Goal: Task Accomplishment & Management: Manage account settings

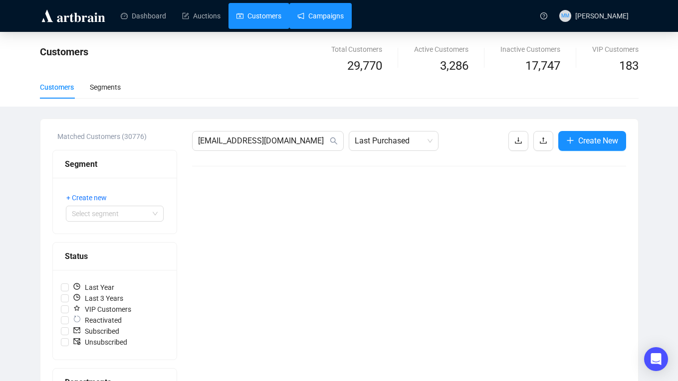
click at [319, 15] on link "Campaigns" at bounding box center [320, 16] width 46 height 26
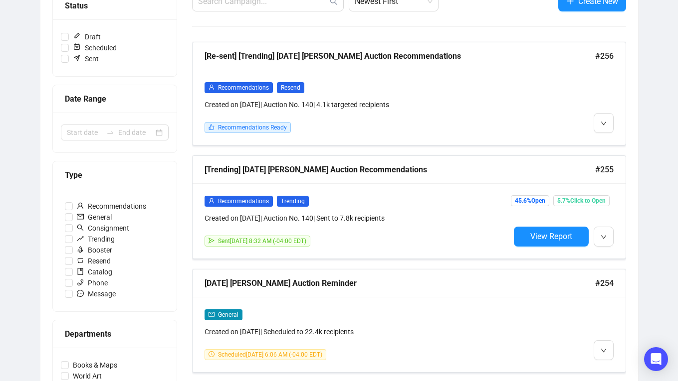
scroll to position [149, 0]
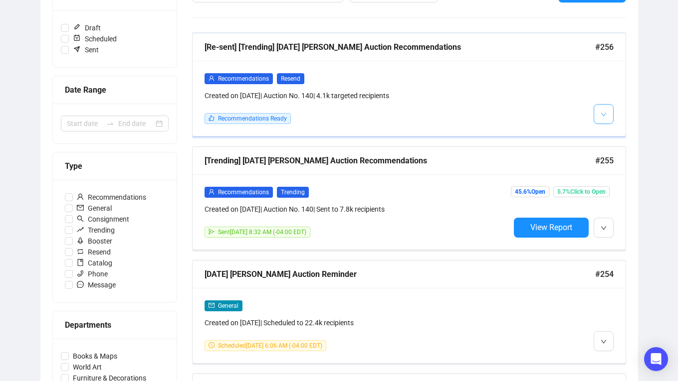
click at [601, 114] on icon "down" at bounding box center [602, 114] width 5 height 3
click at [615, 132] on span "Edit" at bounding box center [619, 136] width 12 height 8
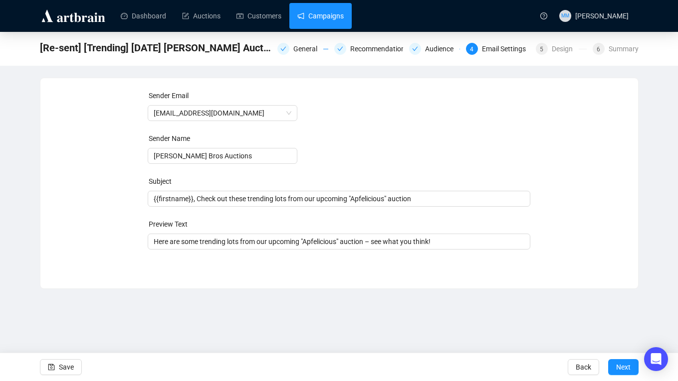
click at [338, 19] on link "Campaigns" at bounding box center [320, 16] width 46 height 26
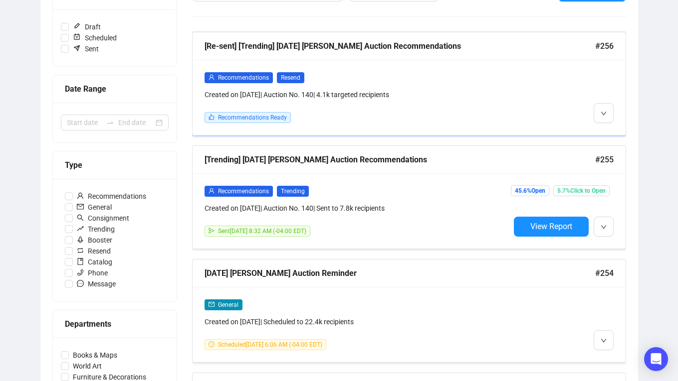
scroll to position [157, 0]
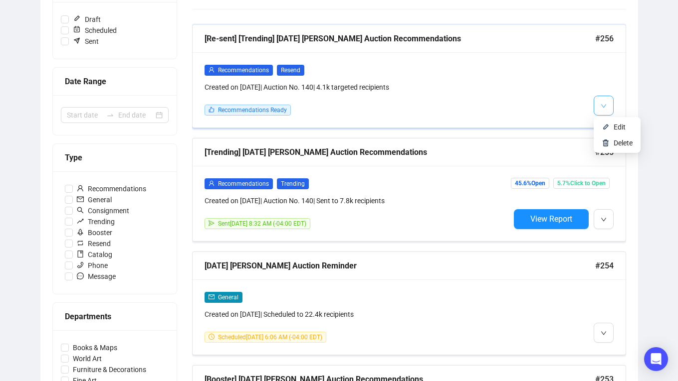
click at [606, 108] on icon "down" at bounding box center [603, 106] width 6 height 6
click at [607, 125] on img at bounding box center [605, 127] width 8 height 8
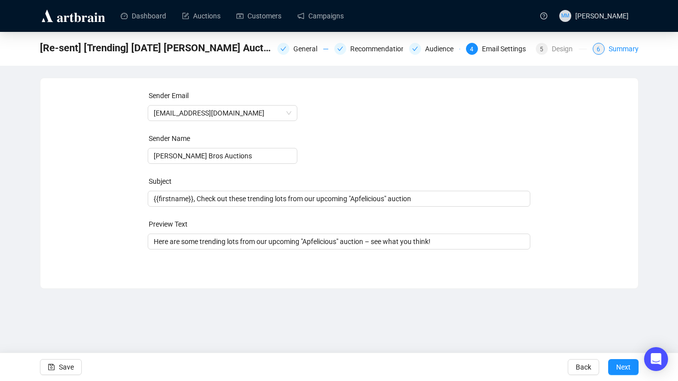
click at [609, 49] on div "Summary" at bounding box center [623, 49] width 30 height 12
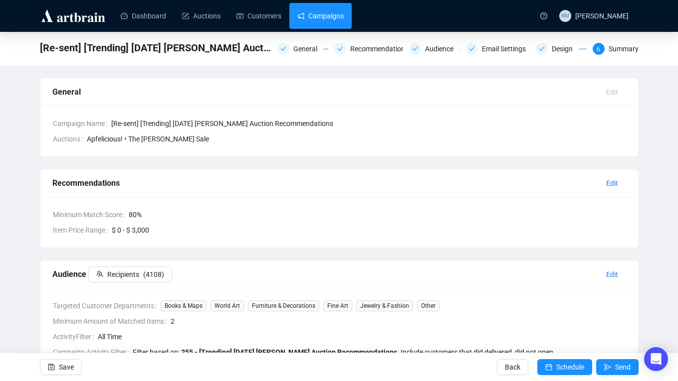
click at [304, 25] on link "Campaigns" at bounding box center [320, 16] width 46 height 26
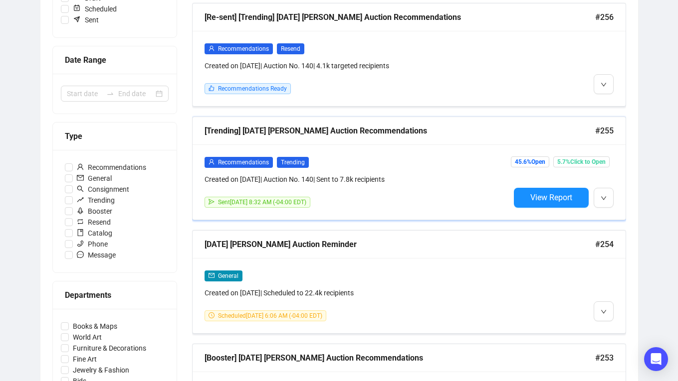
scroll to position [179, 0]
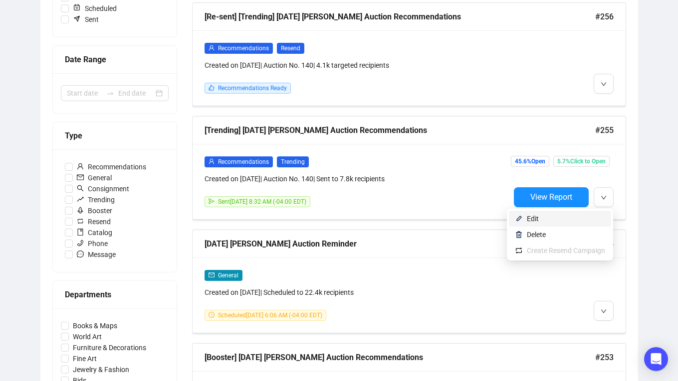
click at [550, 217] on span "Edit" at bounding box center [566, 218] width 78 height 11
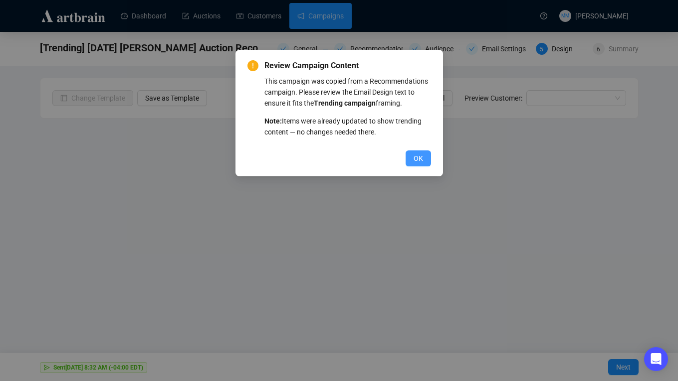
click at [420, 164] on span "OK" at bounding box center [417, 158] width 9 height 11
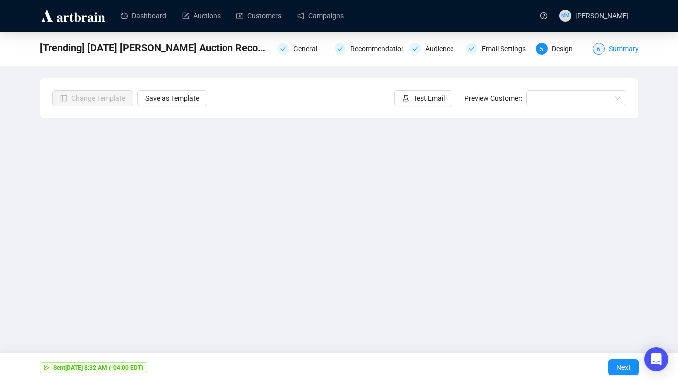
click at [614, 52] on div "Summary" at bounding box center [623, 49] width 30 height 12
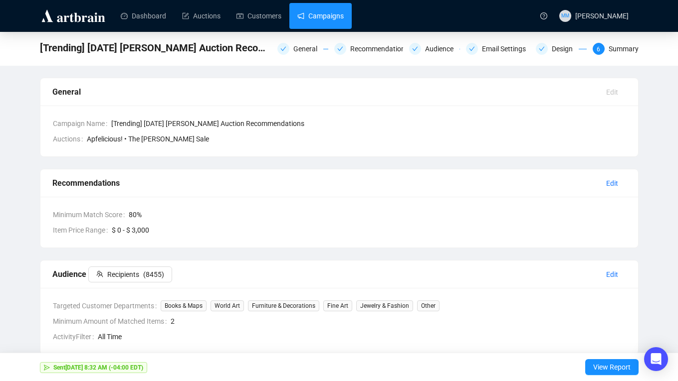
click at [326, 18] on link "Campaigns" at bounding box center [320, 16] width 46 height 26
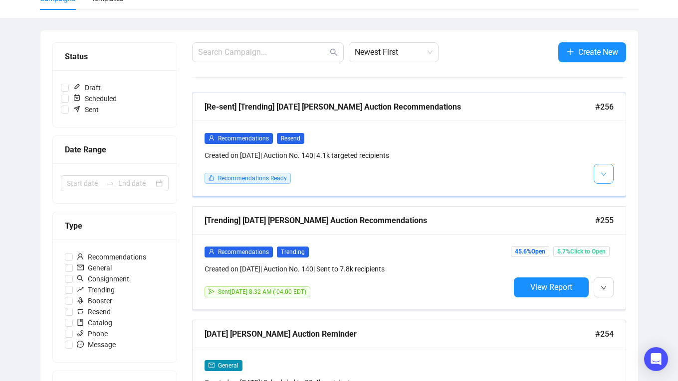
scroll to position [61, 0]
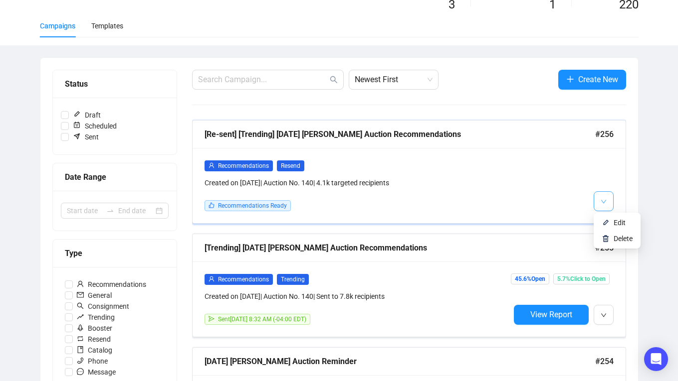
click at [605, 201] on icon "down" at bounding box center [603, 202] width 6 height 6
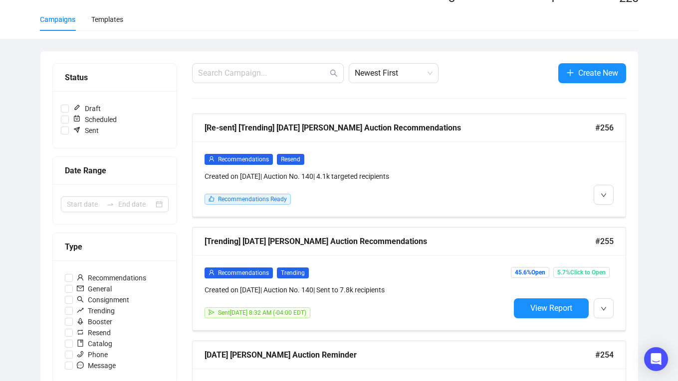
scroll to position [0, 0]
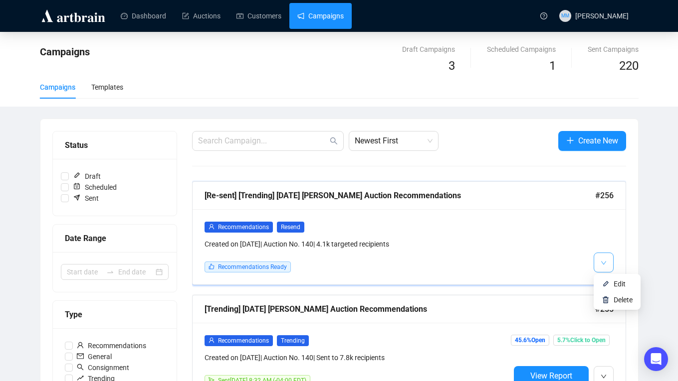
click at [609, 261] on button "button" at bounding box center [603, 263] width 20 height 20
click at [629, 283] on span "Edit" at bounding box center [622, 284] width 19 height 11
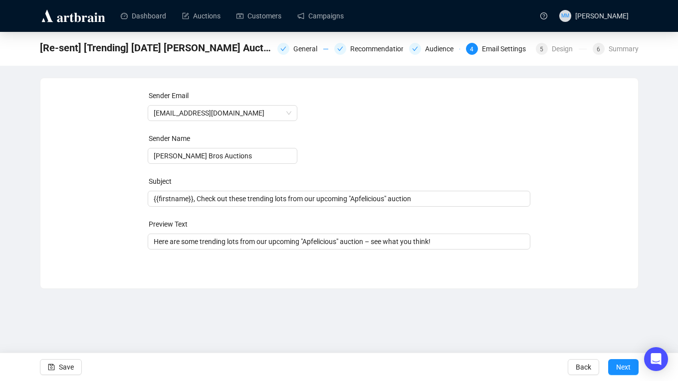
click at [628, 55] on div "General Recommendations Audience 4 Email Settings 5 Design 6 Summary" at bounding box center [457, 48] width 361 height 16
click at [625, 50] on div "Summary" at bounding box center [623, 49] width 30 height 12
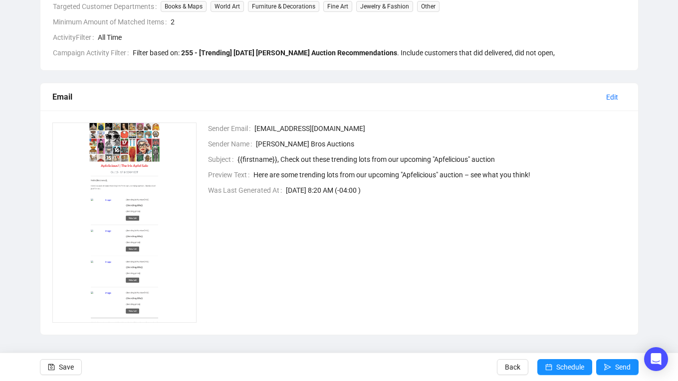
scroll to position [304, 0]
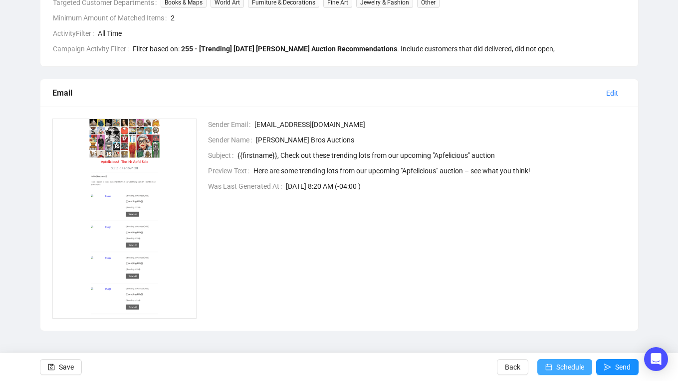
click at [570, 368] on span "Schedule" at bounding box center [570, 368] width 28 height 28
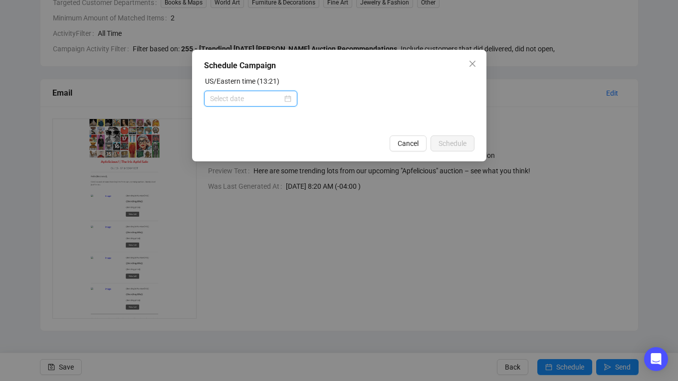
click at [261, 99] on input at bounding box center [246, 98] width 72 height 11
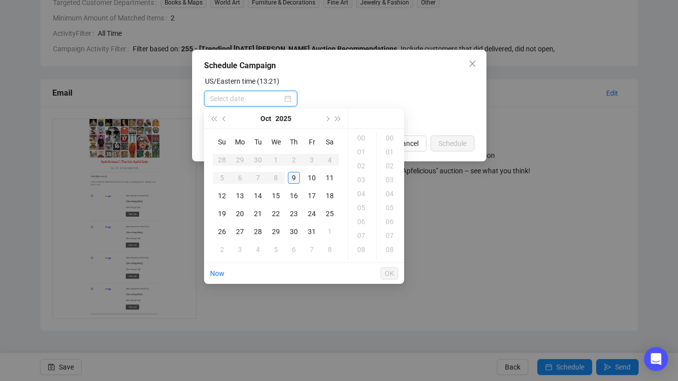
type input "[DATE] 00:00"
click at [240, 197] on div "13" at bounding box center [240, 196] width 12 height 12
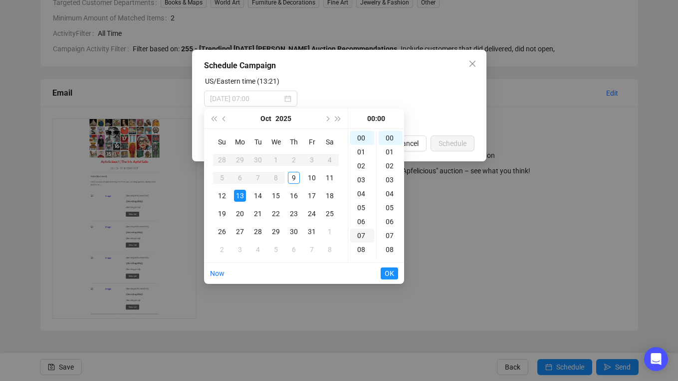
click at [360, 232] on div "07" at bounding box center [362, 236] width 24 height 14
click at [388, 233] on div "07" at bounding box center [390, 236] width 24 height 14
type input "[DATE] 07:07"
click at [391, 277] on span "OK" at bounding box center [388, 273] width 9 height 19
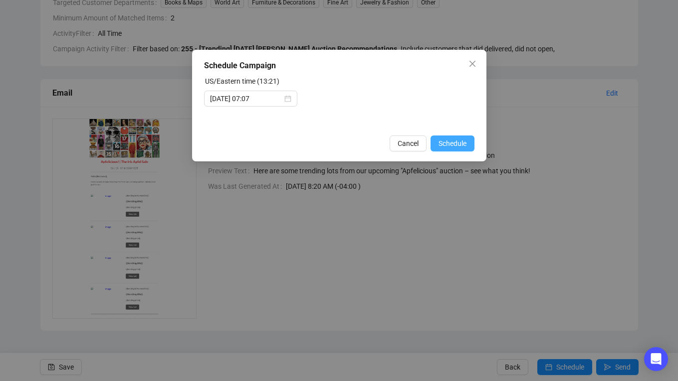
click at [442, 143] on span "Schedule" at bounding box center [452, 143] width 28 height 11
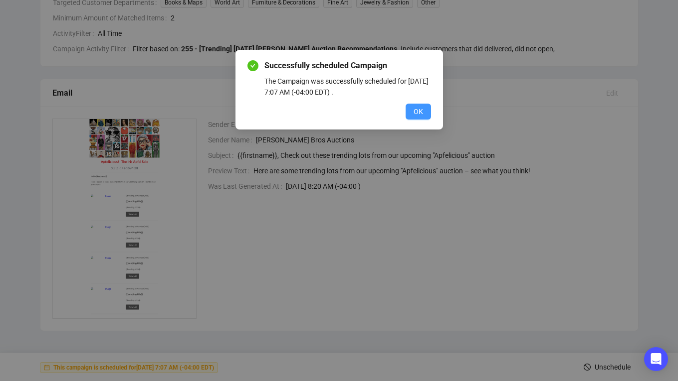
click at [414, 105] on button "OK" at bounding box center [417, 112] width 25 height 16
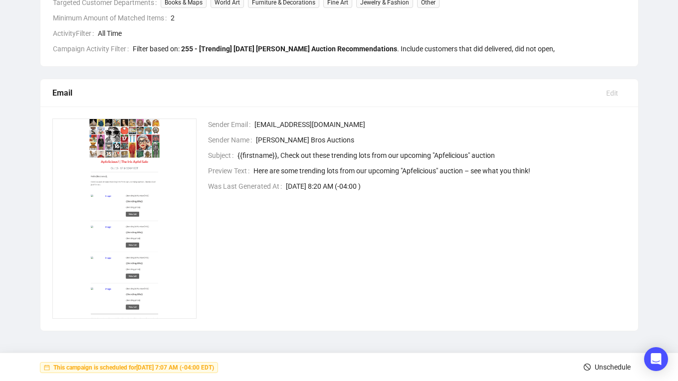
scroll to position [0, 0]
